Goal: Book appointment/travel/reservation

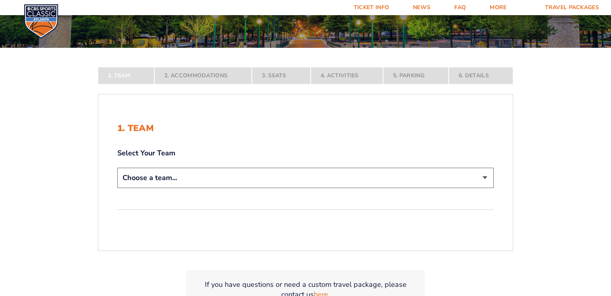
scroll to position [117, 0]
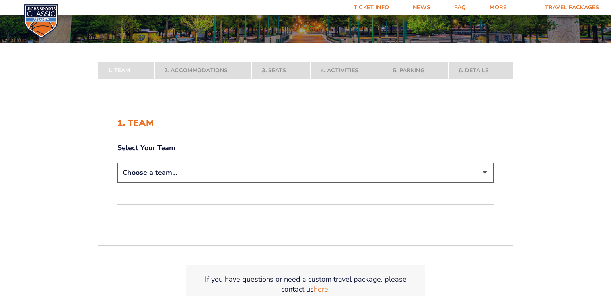
click at [487, 173] on select "Choose a team... [US_STATE] Wildcats [US_STATE] State Buckeyes [US_STATE] Tar H…" at bounding box center [305, 172] width 376 height 20
select select "12956"
click at [117, 183] on select "Choose a team... [US_STATE] Wildcats [US_STATE] State Buckeyes [US_STATE] Tar H…" at bounding box center [305, 172] width 376 height 20
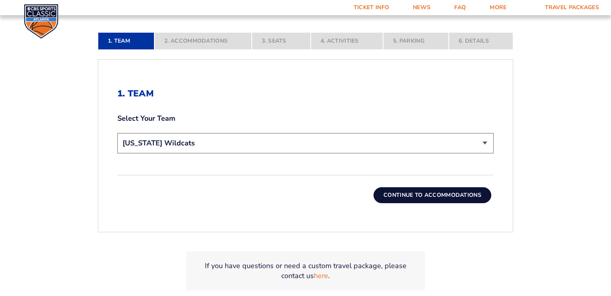
scroll to position [232, 0]
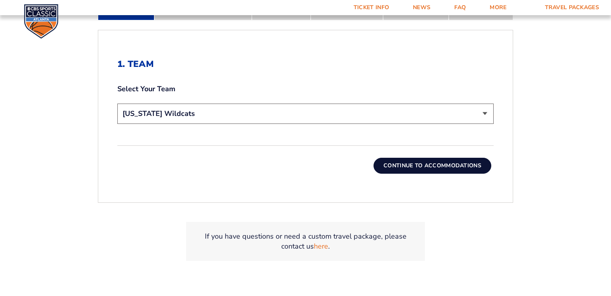
click at [443, 162] on button "Continue To Accommodations" at bounding box center [433, 166] width 118 height 16
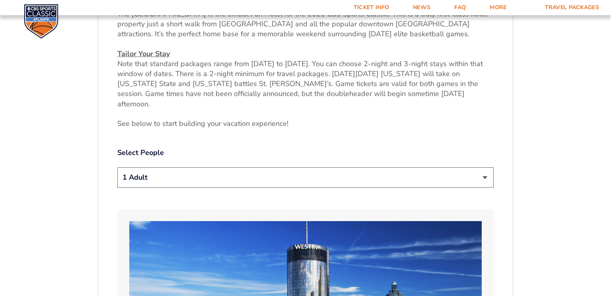
scroll to position [347, 0]
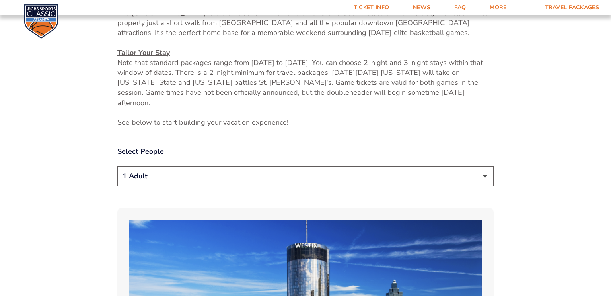
click at [489, 166] on select "1 Adult 2 Adults 3 Adults 4 Adults 2 Adults + 1 Child 2 Adults + 2 Children 2 A…" at bounding box center [305, 176] width 376 height 20
select select "2 Adults + 1 Child"
click at [117, 166] on select "1 Adult 2 Adults 3 Adults 4 Adults 2 Adults + 1 Child 2 Adults + 2 Children 2 A…" at bounding box center [305, 176] width 376 height 20
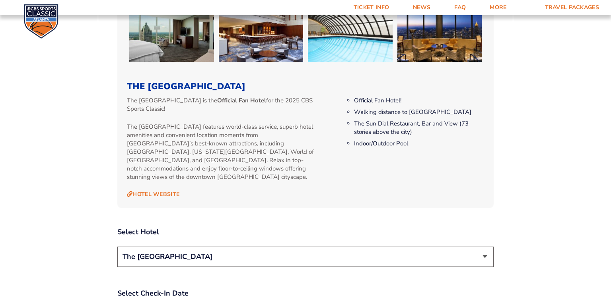
scroll to position [762, 0]
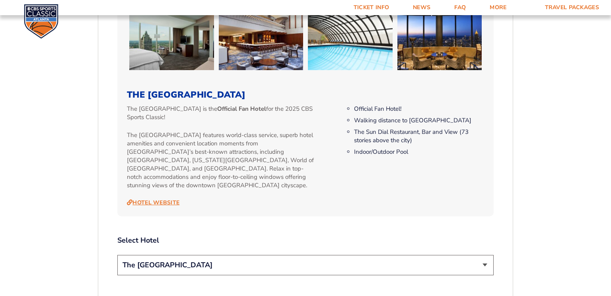
click at [165, 199] on link "Hotel Website" at bounding box center [153, 202] width 53 height 7
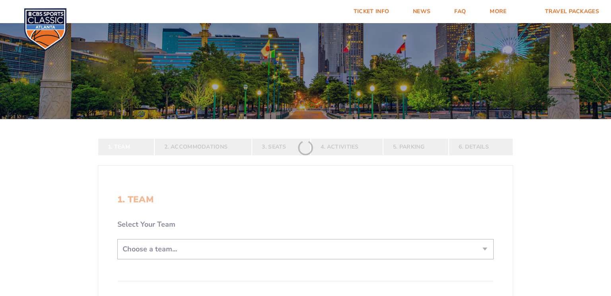
scroll to position [41, 0]
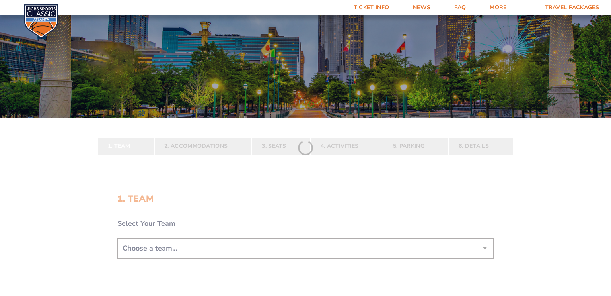
click at [257, 237] on form "Kentucky Kentucky Travel Package Ohio State Ohio State Travel Package North Car…" at bounding box center [305, 188] width 611 height 459
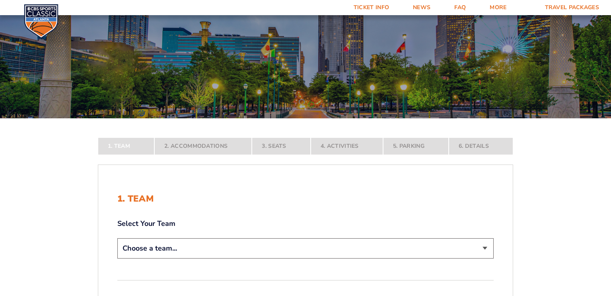
click at [254, 244] on select "Choose a team... [US_STATE] Wildcats [US_STATE] State Buckeyes [US_STATE] Tar H…" at bounding box center [305, 248] width 376 height 20
select select "12956"
click at [117, 258] on select "Choose a team... [US_STATE] Wildcats [US_STATE] State Buckeyes [US_STATE] Tar H…" at bounding box center [305, 248] width 376 height 20
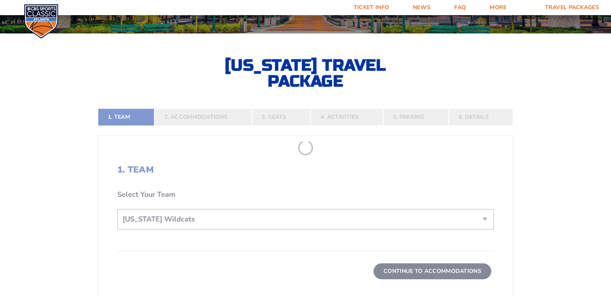
scroll to position [134, 0]
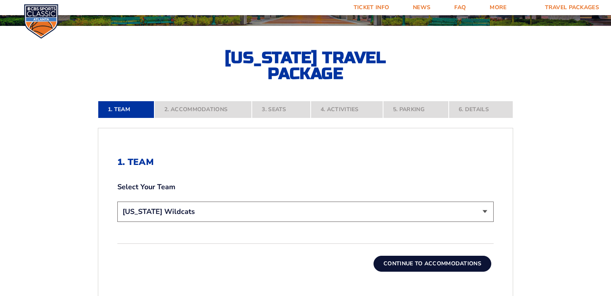
click at [405, 264] on button "Continue To Accommodations" at bounding box center [433, 263] width 118 height 16
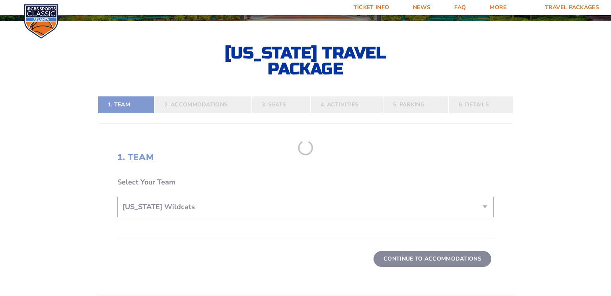
scroll to position [140, 0]
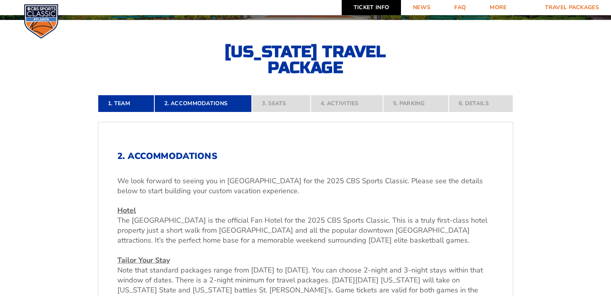
click at [369, 6] on link "Ticket Info" at bounding box center [371, 7] width 59 height 15
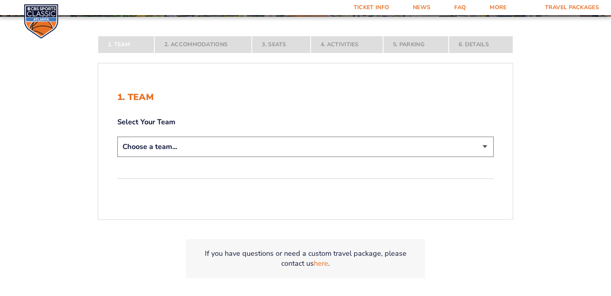
scroll to position [154, 0]
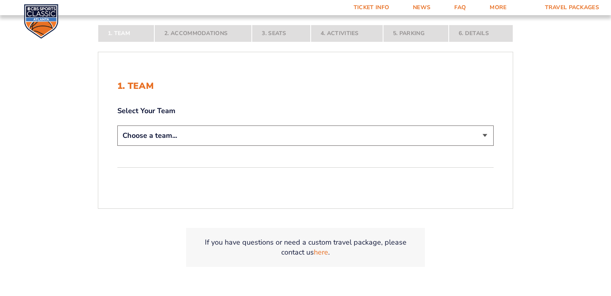
click at [243, 132] on select "Choose a team... [US_STATE] Wildcats [US_STATE] State Buckeyes [US_STATE] Tar H…" at bounding box center [305, 135] width 376 height 20
select select "12956"
click at [117, 146] on select "Choose a team... [US_STATE] Wildcats [US_STATE] State Buckeyes [US_STATE] Tar H…" at bounding box center [305, 135] width 376 height 20
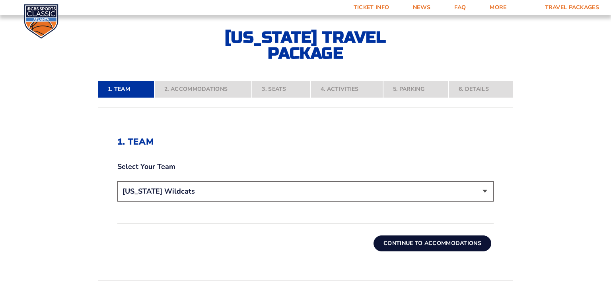
click at [395, 242] on button "Continue To Accommodations" at bounding box center [433, 243] width 118 height 16
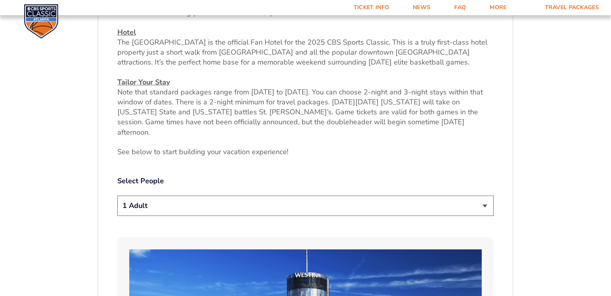
scroll to position [318, 0]
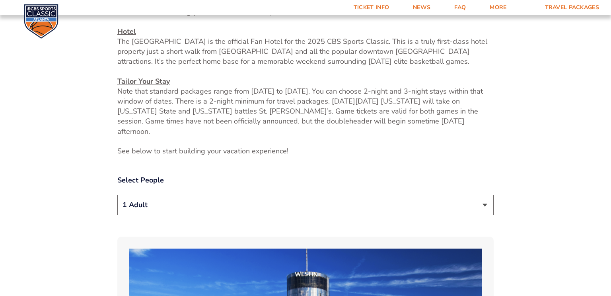
click at [399, 195] on select "1 Adult 2 Adults 3 Adults 4 Adults 2 Adults + 1 Child 2 Adults + 2 Children 2 A…" at bounding box center [305, 205] width 376 height 20
select select "2 Adults + 1 Child"
click at [117, 195] on select "1 Adult 2 Adults 3 Adults 4 Adults 2 Adults + 1 Child 2 Adults + 2 Children 2 A…" at bounding box center [305, 205] width 376 height 20
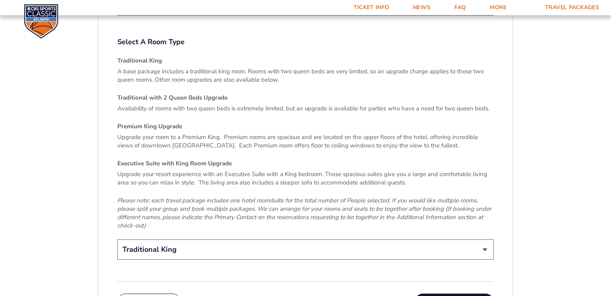
scroll to position [1160, 0]
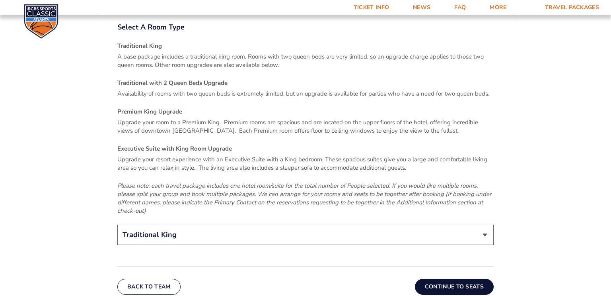
click at [485, 224] on select "Traditional King Traditional with 2 Queen Beds Upgrade (+$95 per night) Premium…" at bounding box center [305, 234] width 376 height 20
select select "Executive Suite with King Room Upgrade"
click at [117, 224] on select "Traditional King Traditional with 2 Queen Beds Upgrade (+$95 per night) Premium…" at bounding box center [305, 234] width 376 height 20
click at [471, 278] on button "Continue To Seats" at bounding box center [454, 286] width 79 height 16
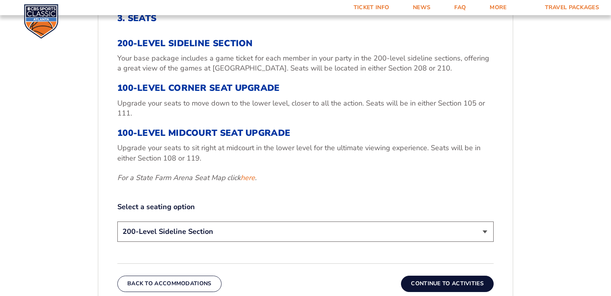
scroll to position [279, 0]
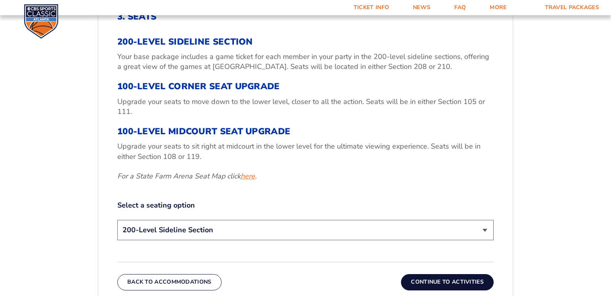
click at [253, 175] on link "here" at bounding box center [248, 176] width 14 height 10
click at [422, 277] on button "Continue To Activities" at bounding box center [447, 282] width 93 height 16
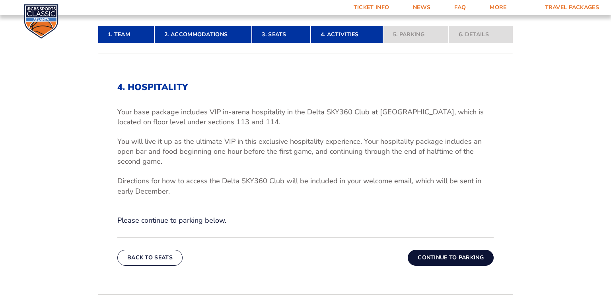
scroll to position [209, 0]
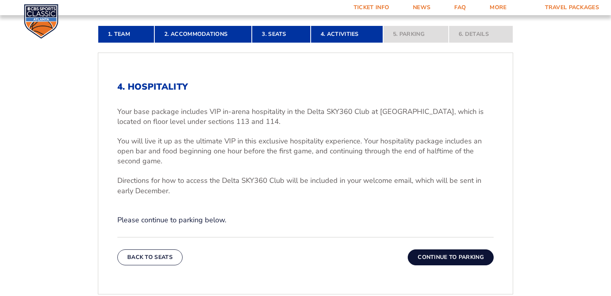
click at [440, 259] on button "Continue To Parking" at bounding box center [451, 257] width 86 height 16
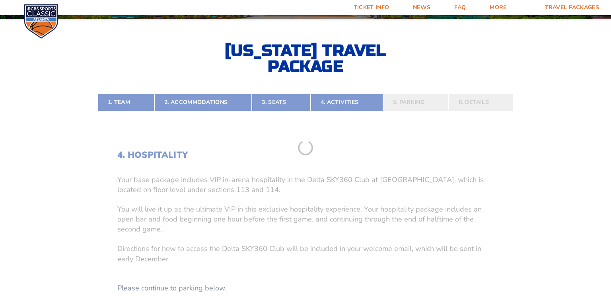
scroll to position [140, 0]
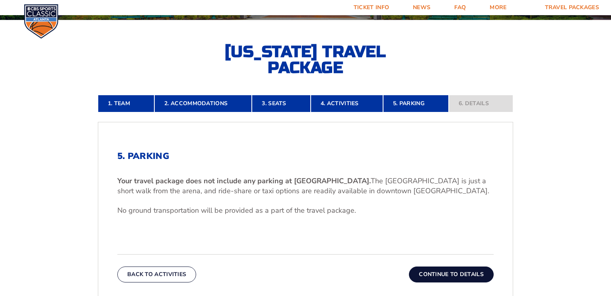
click at [438, 273] on button "Continue To Details" at bounding box center [451, 274] width 85 height 16
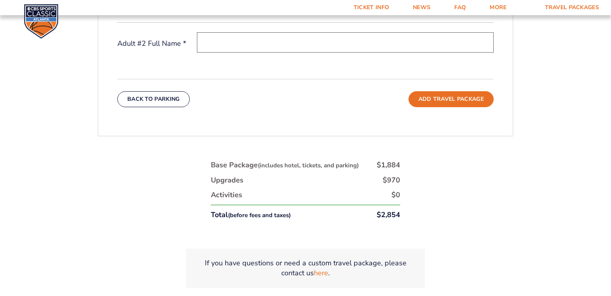
scroll to position [373, 0]
